Goal: Information Seeking & Learning: Learn about a topic

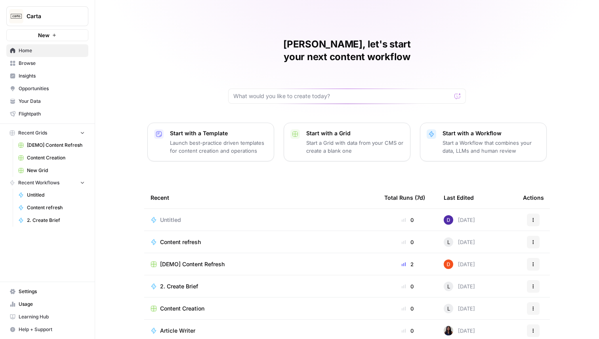
click at [35, 72] on span "Insights" at bounding box center [52, 75] width 66 height 7
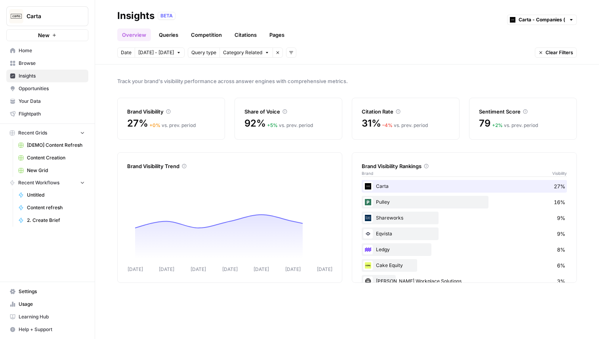
click at [175, 33] on link "Queries" at bounding box center [168, 35] width 29 height 13
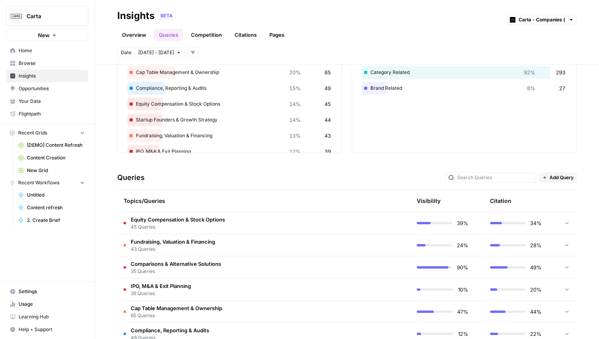
scroll to position [93, 0]
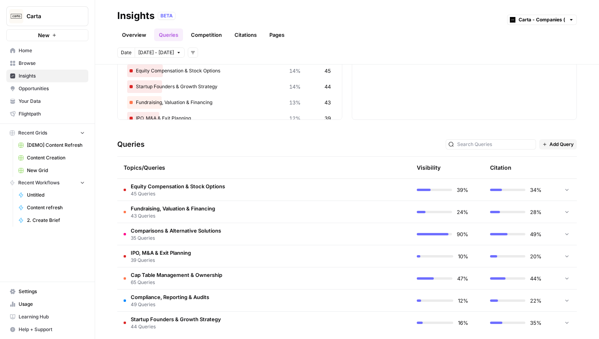
click at [275, 184] on td "Equity Compensation & Stock Options 45 Queries" at bounding box center [226, 190] width 218 height 22
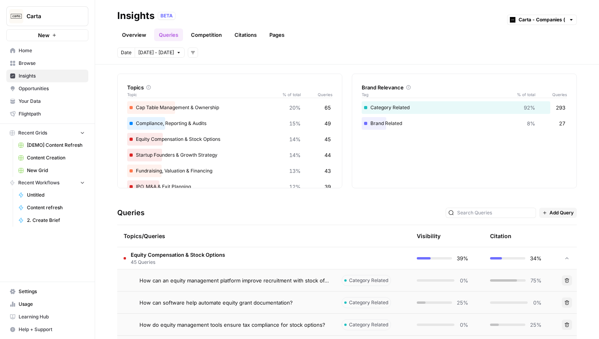
scroll to position [0, 0]
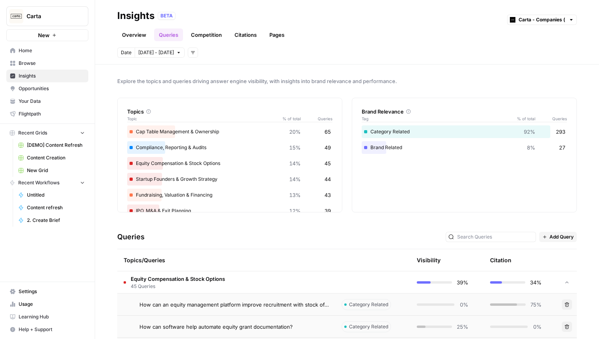
click at [139, 39] on link "Overview" at bounding box center [134, 35] width 34 height 13
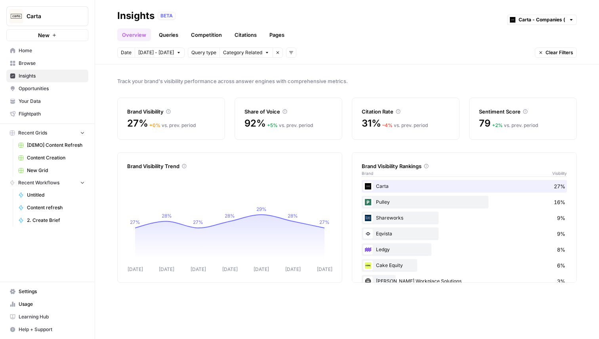
click at [164, 40] on link "Queries" at bounding box center [168, 35] width 29 height 13
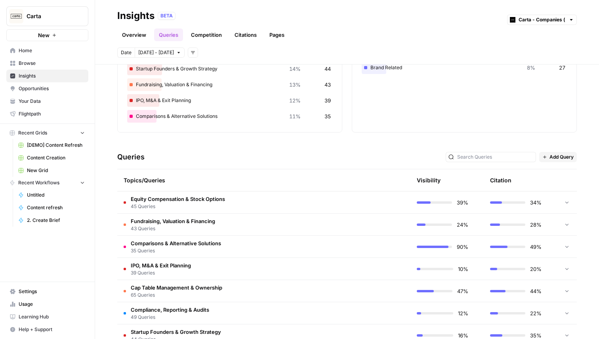
scroll to position [81, 0]
click at [298, 193] on td "Equity Compensation & Stock Options 45 Queries" at bounding box center [226, 202] width 218 height 22
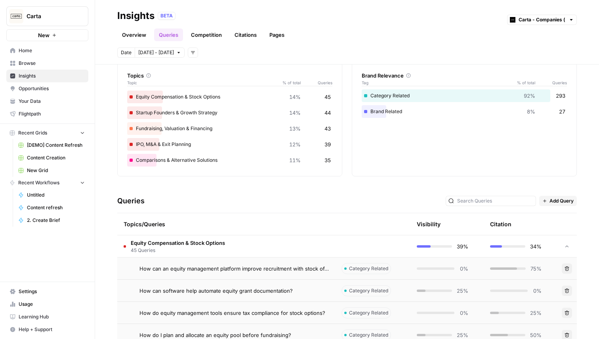
scroll to position [0, 0]
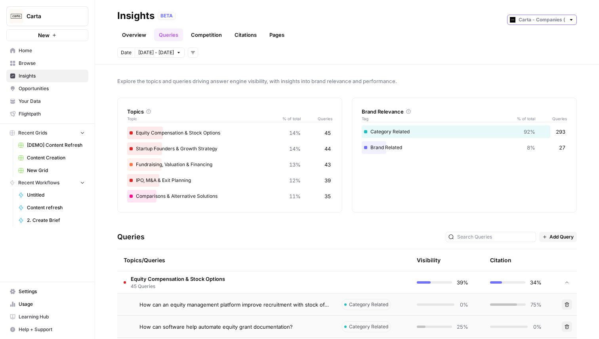
click at [533, 23] on input "text" at bounding box center [542, 20] width 47 height 8
click at [531, 46] on span "Carta - VC & PE (fund admin)" at bounding box center [544, 48] width 44 height 8
type input "Carta - VC & PE (fund admin)"
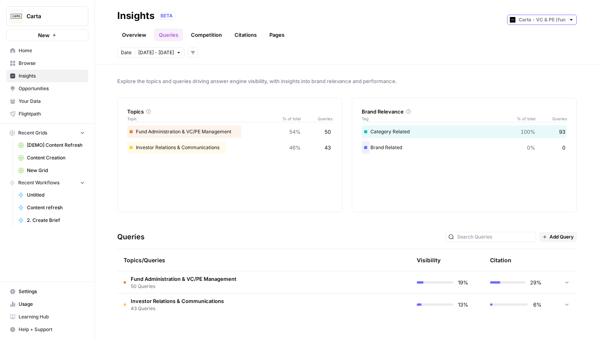
click at [546, 17] on input "text" at bounding box center [542, 20] width 47 height 8
click at [529, 35] on span "Carta - Companies (cap table)" at bounding box center [544, 37] width 44 height 8
type input "Carta - Companies (cap table)"
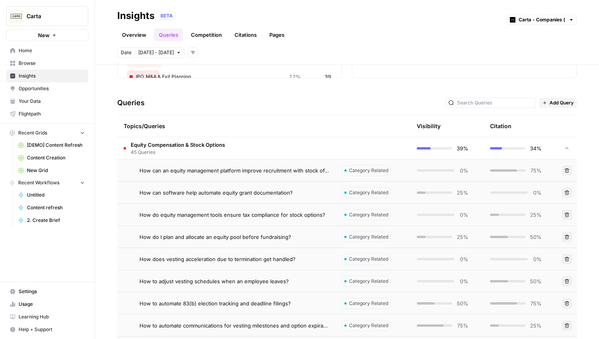
scroll to position [137, 0]
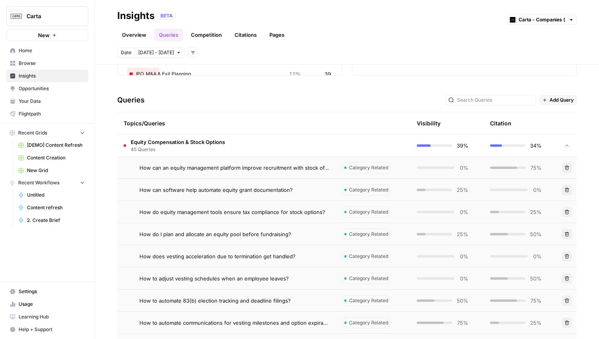
click at [281, 141] on td "Equity Compensation & Stock Options 45 Queries" at bounding box center [226, 146] width 218 height 22
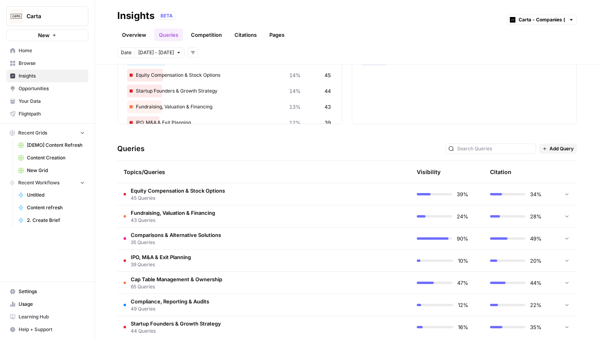
scroll to position [100, 0]
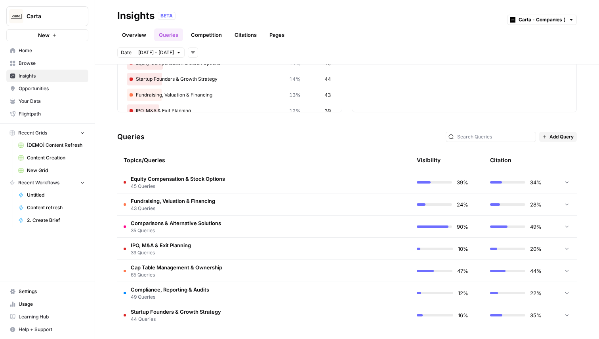
click at [292, 180] on td "Equity Compensation & Stock Options 45 Queries" at bounding box center [226, 183] width 218 height 22
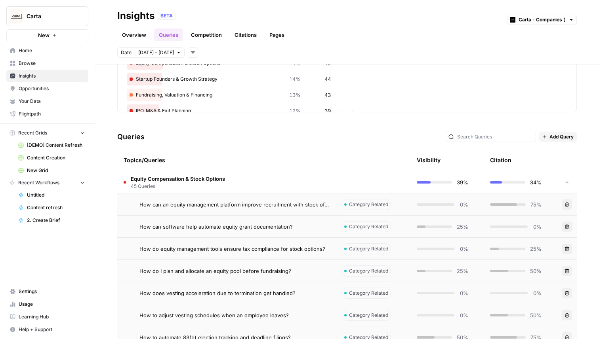
click at [418, 159] on div "Visibility" at bounding box center [429, 160] width 24 height 8
drag, startPoint x: 419, startPoint y: 159, endPoint x: 454, endPoint y: 160, distance: 35.3
click at [453, 160] on th "Visibility" at bounding box center [446, 160] width 73 height 22
click at [454, 160] on th "Visibility" at bounding box center [446, 160] width 73 height 22
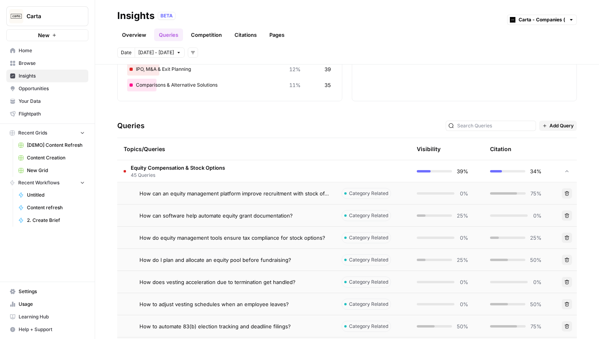
scroll to position [99, 0]
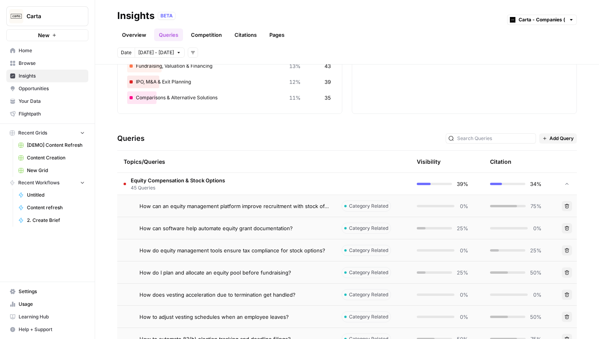
click at [275, 36] on link "Pages" at bounding box center [277, 35] width 25 height 13
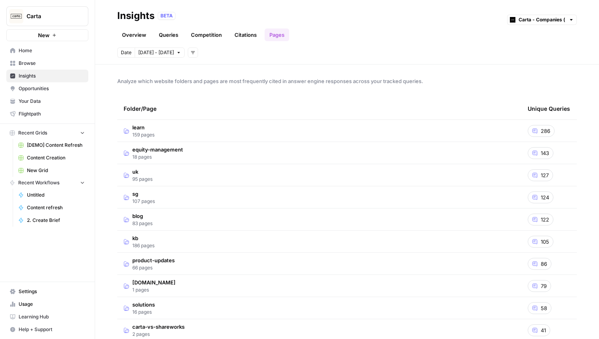
click at [191, 52] on icon "button" at bounding box center [193, 52] width 4 height 3
click at [196, 67] on span "Topic" at bounding box center [198, 70] width 13 height 8
click at [254, 52] on button "Remove filter" at bounding box center [255, 53] width 10 height 10
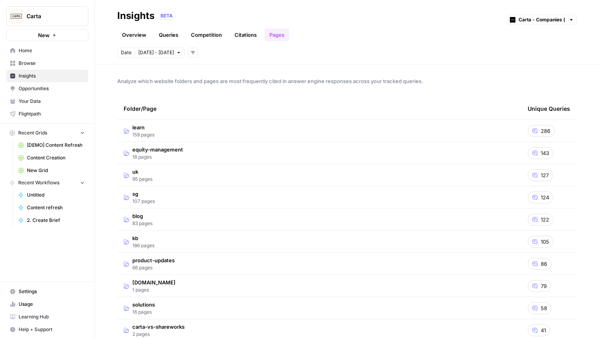
click at [192, 51] on icon "button" at bounding box center [193, 52] width 5 height 5
click at [154, 60] on header "Insights BETA Carta - Companies (cap table) Overview Queries Competition Citati…" at bounding box center [347, 32] width 504 height 65
click at [177, 30] on link "Queries" at bounding box center [168, 35] width 29 height 13
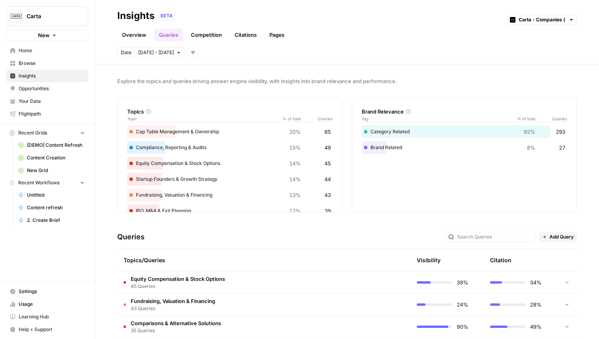
scroll to position [100, 0]
